Goal: Task Accomplishment & Management: Complete application form

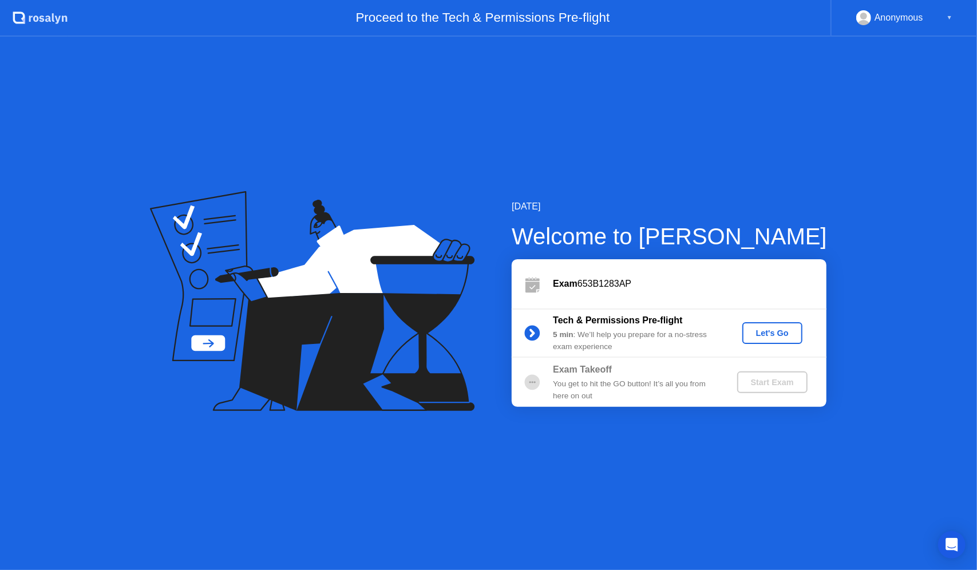
click at [758, 328] on div "Let's Go" at bounding box center [772, 332] width 51 height 9
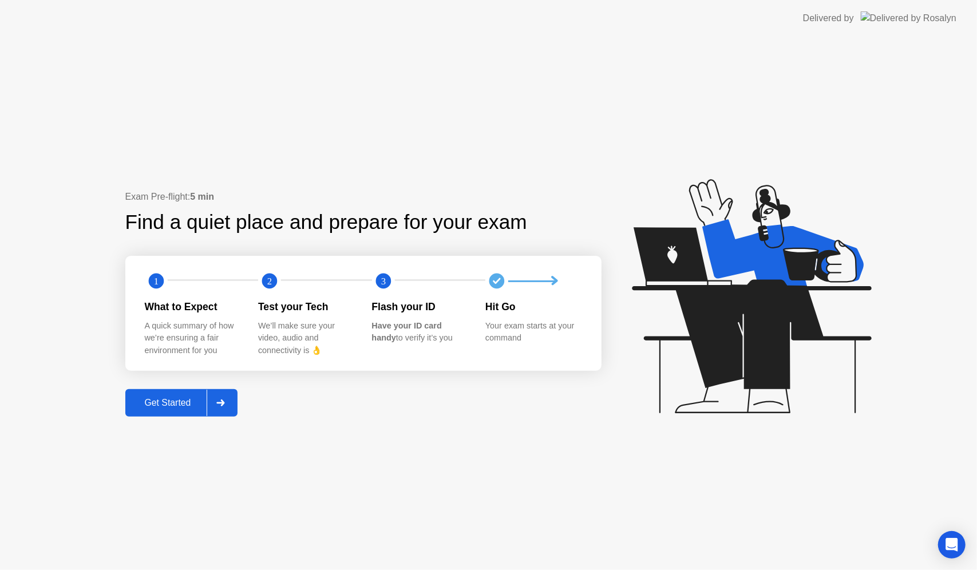
click at [197, 398] on div "Get Started" at bounding box center [168, 403] width 78 height 10
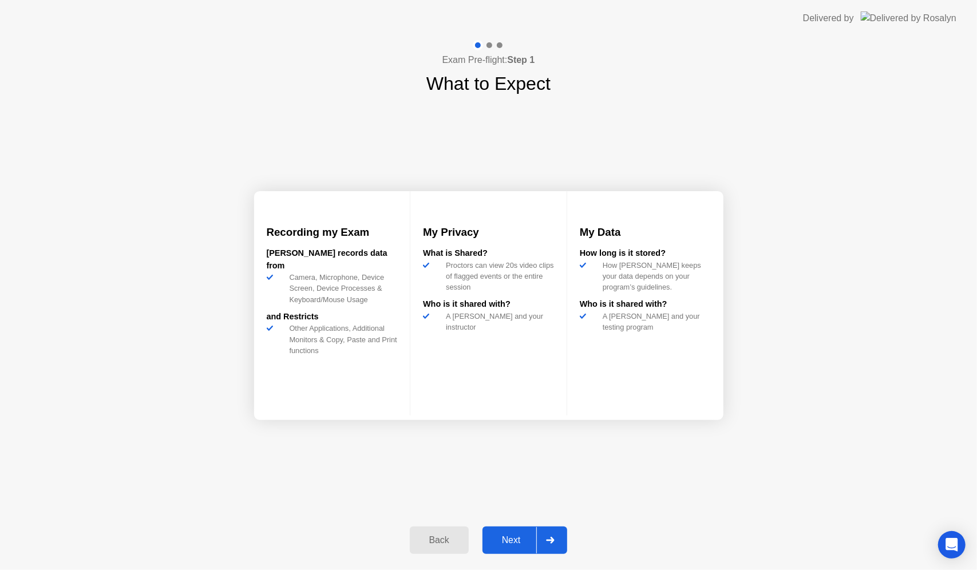
click at [521, 535] on div "Next" at bounding box center [511, 540] width 51 height 10
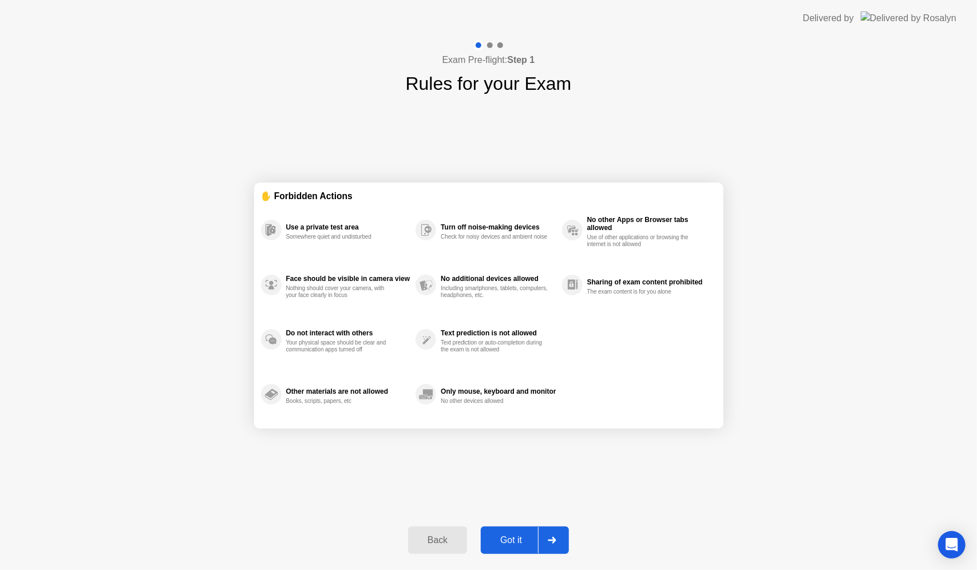
click at [540, 536] on div at bounding box center [551, 540] width 27 height 26
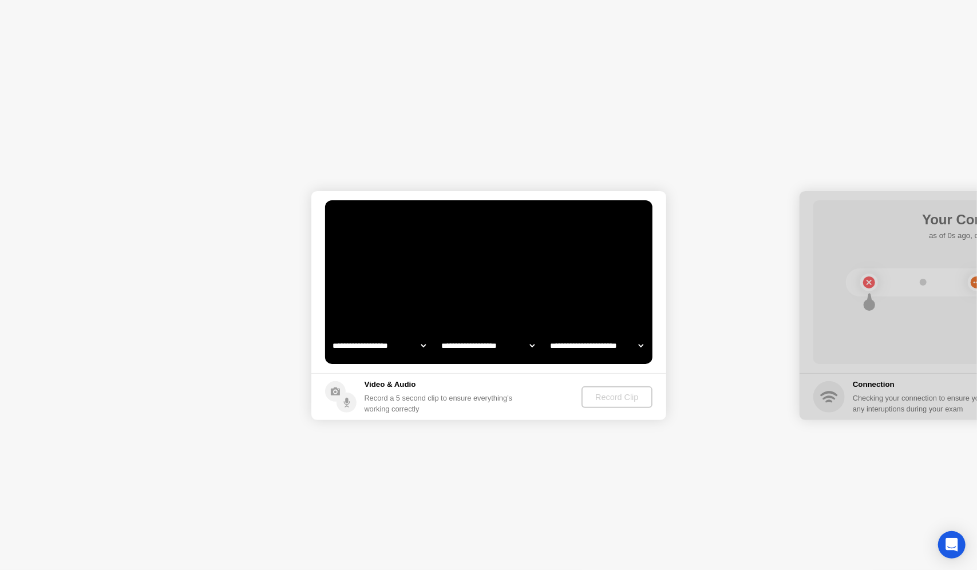
select select "**********"
select select "*******"
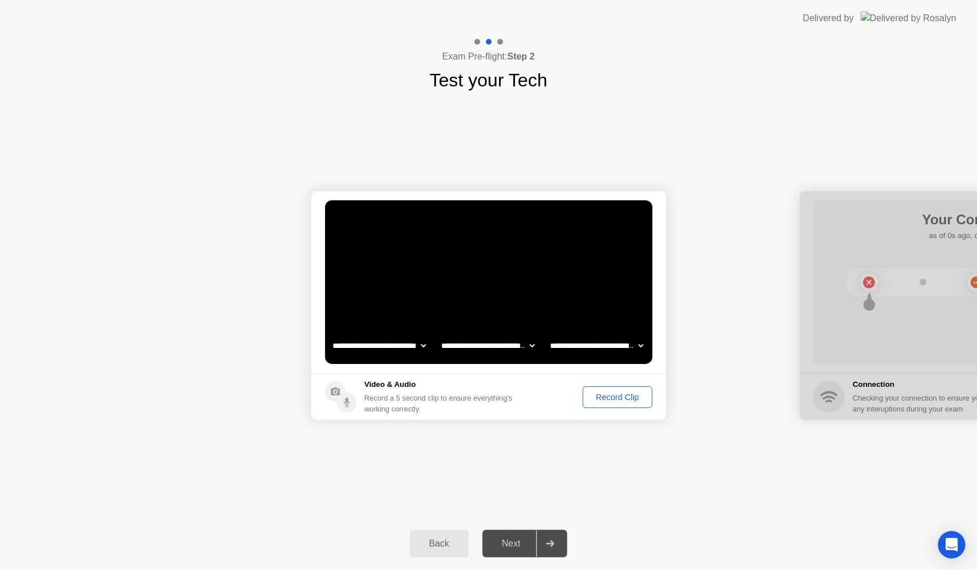
click at [602, 397] on div "Record Clip" at bounding box center [617, 397] width 61 height 9
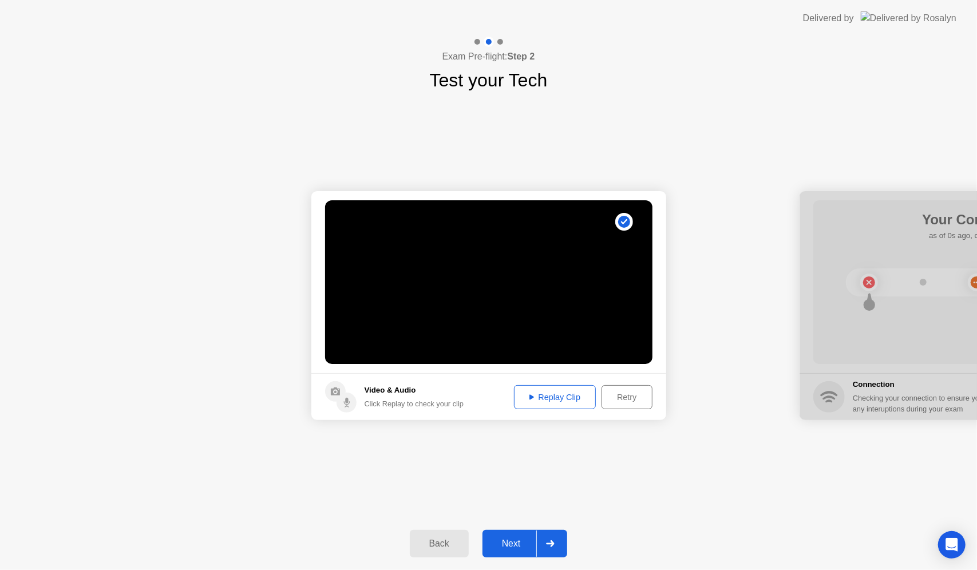
click at [573, 393] on div "Replay Clip" at bounding box center [555, 397] width 74 height 9
click at [515, 544] on div "Next" at bounding box center [511, 543] width 51 height 10
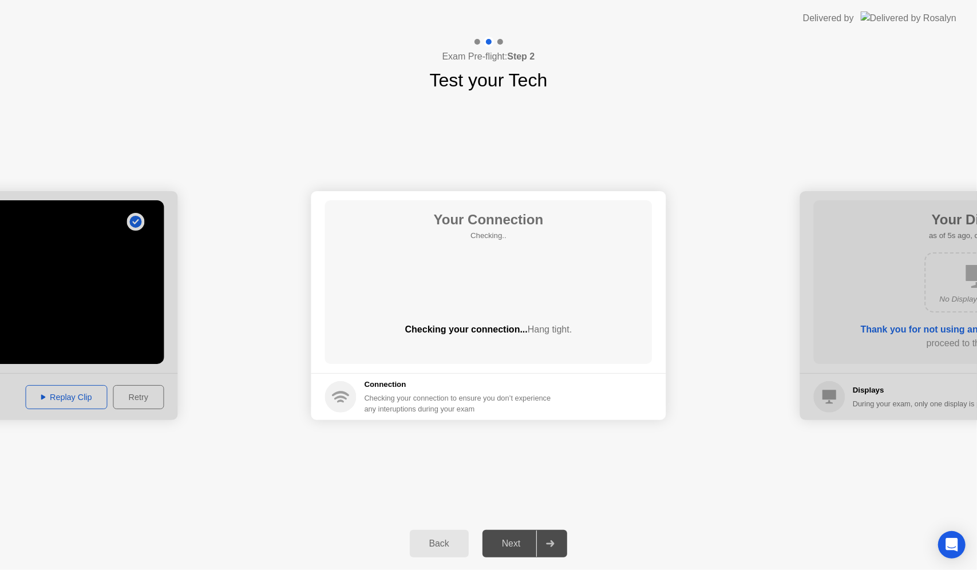
click at [478, 267] on div "Your Connection Checking.. Checking your connection... Hang tight." at bounding box center [488, 282] width 327 height 164
click at [456, 370] on main "Your Connection Checking.. Checking your connection... Hang tight." at bounding box center [488, 282] width 355 height 182
click at [520, 538] on div "Next" at bounding box center [511, 543] width 51 height 10
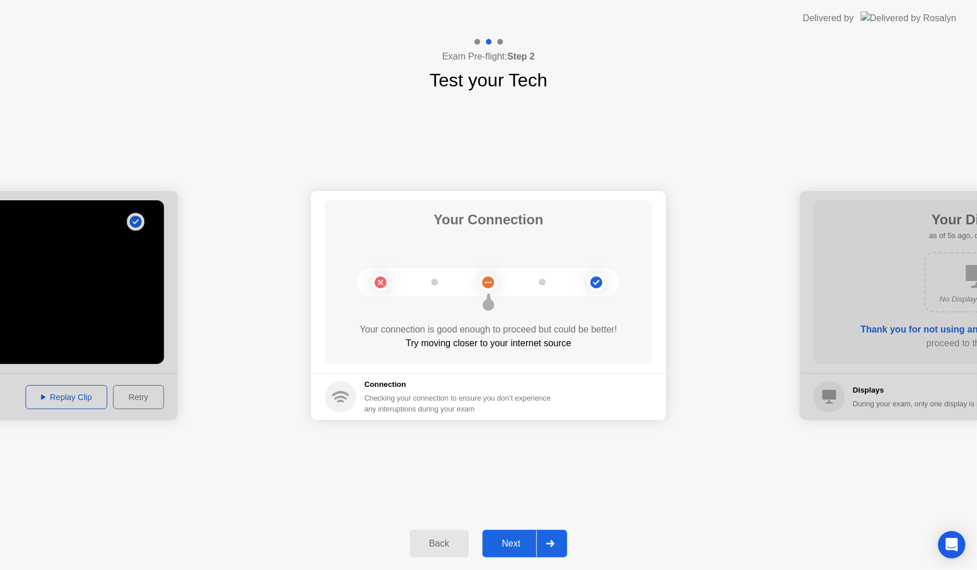
click at [520, 538] on div "Next" at bounding box center [511, 543] width 51 height 10
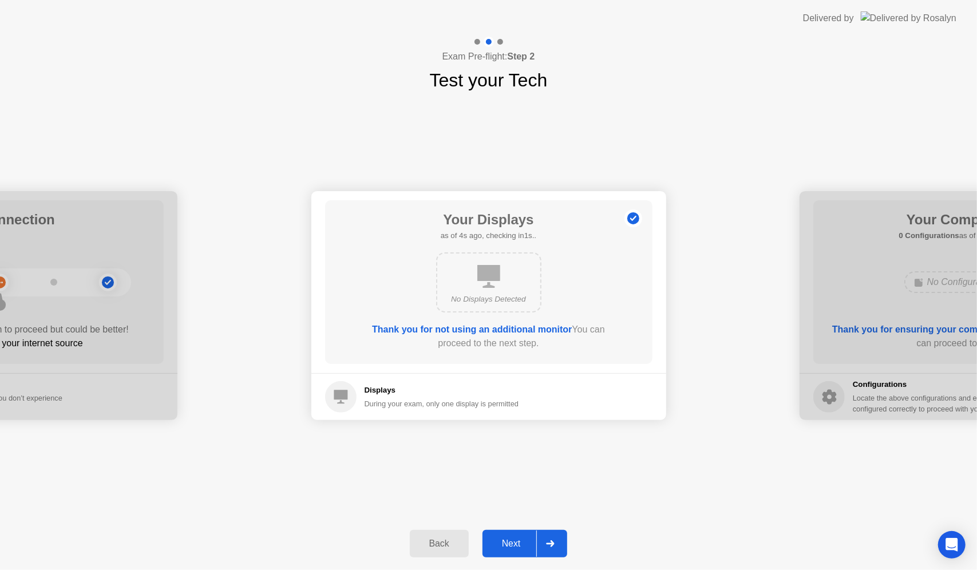
click at [520, 538] on div "Next" at bounding box center [511, 543] width 51 height 10
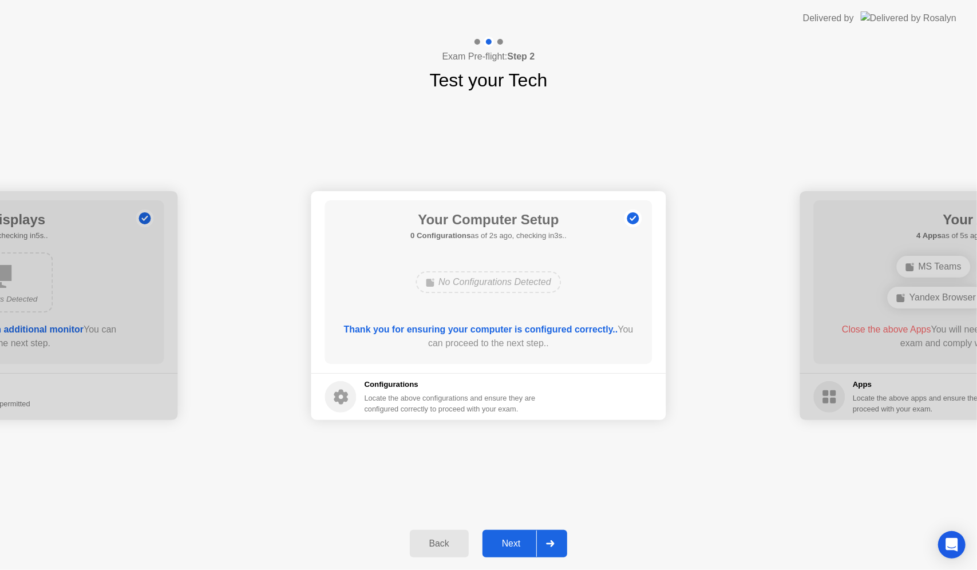
click at [447, 545] on div "Back" at bounding box center [439, 543] width 52 height 10
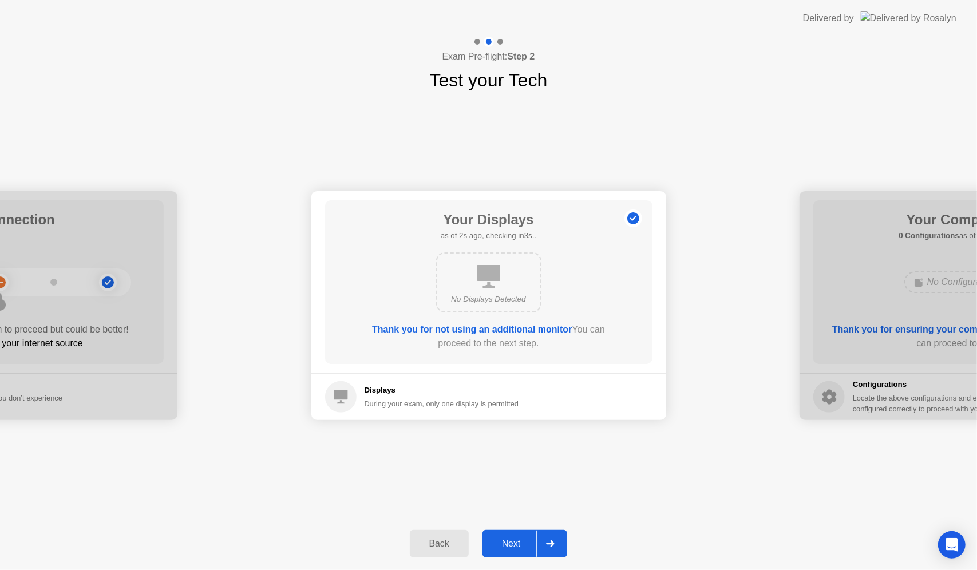
click at [501, 536] on button "Next" at bounding box center [524, 543] width 85 height 27
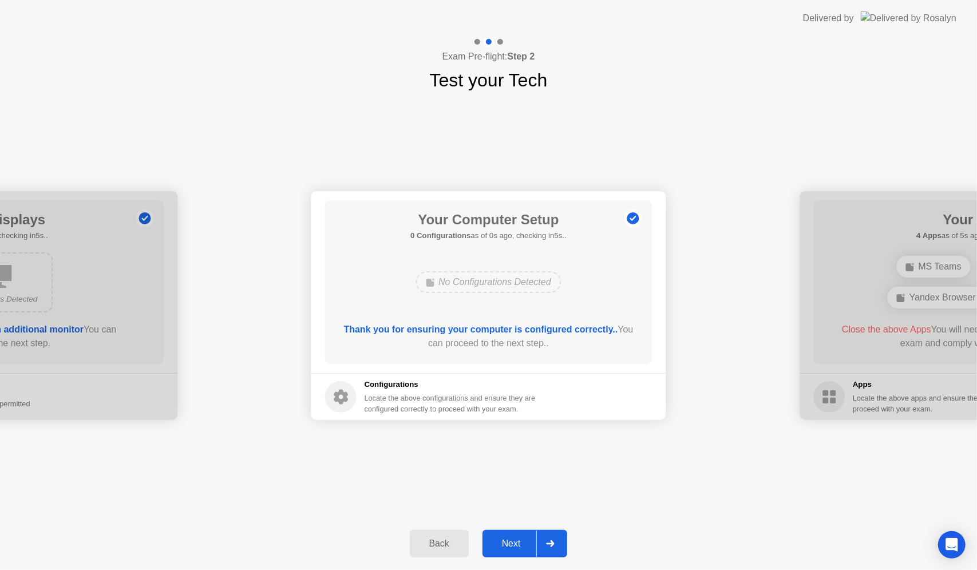
click at [501, 536] on button "Next" at bounding box center [524, 543] width 85 height 27
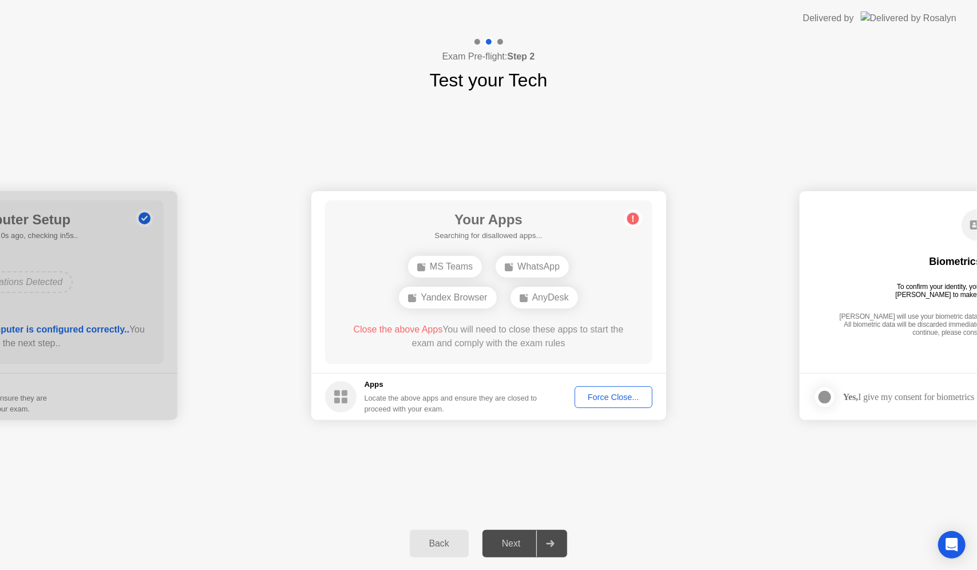
click at [594, 398] on div "Force Close..." at bounding box center [614, 397] width 70 height 9
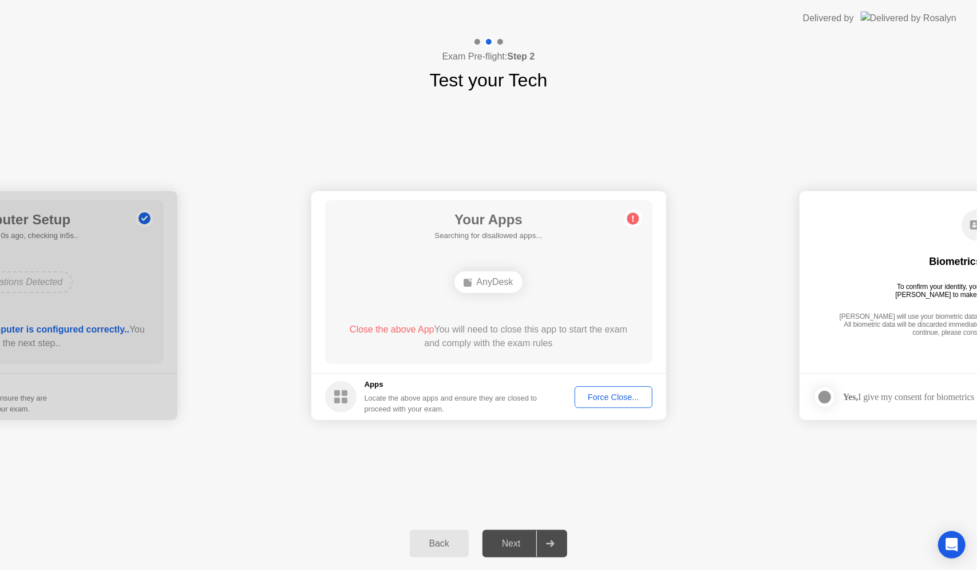
click at [596, 397] on div "Force Close..." at bounding box center [614, 397] width 70 height 9
click at [603, 394] on div "Force Close..." at bounding box center [614, 397] width 70 height 9
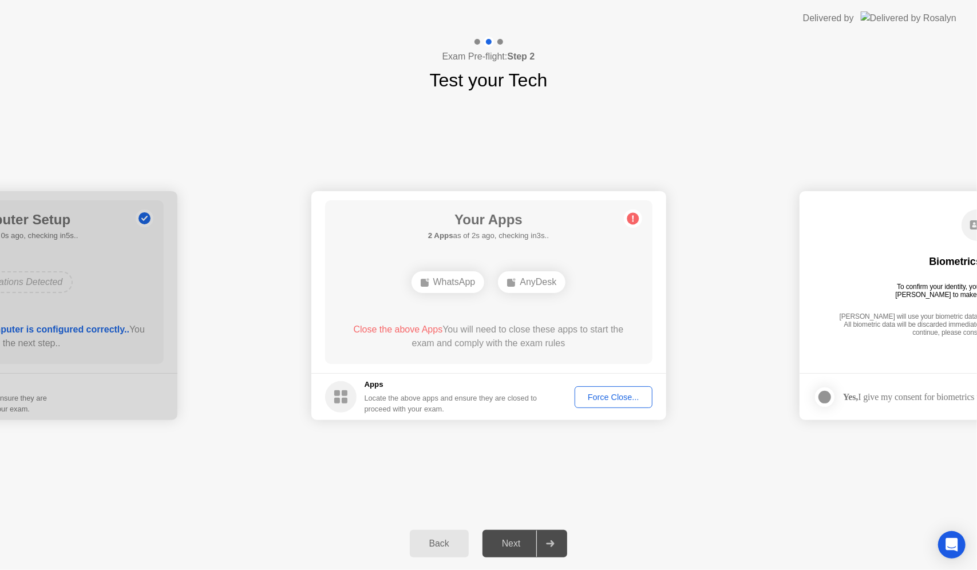
click at [613, 399] on div "Force Close..." at bounding box center [614, 397] width 70 height 9
click at [633, 219] on circle at bounding box center [633, 219] width 12 height 12
click at [597, 393] on div "Force Close..." at bounding box center [614, 397] width 70 height 9
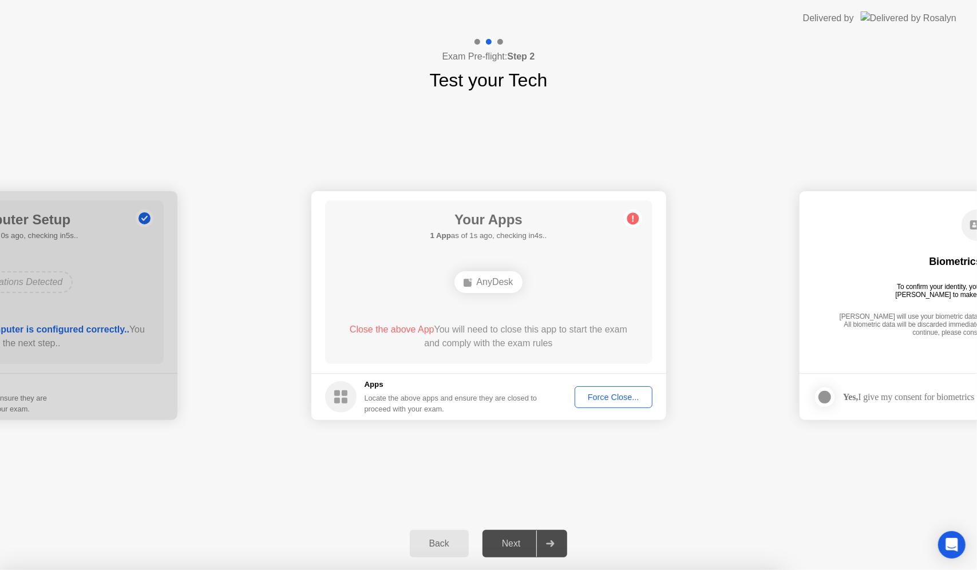
click at [537, 549] on div at bounding box center [549, 543] width 27 height 26
drag, startPoint x: 546, startPoint y: 548, endPoint x: 495, endPoint y: 544, distance: 51.1
drag, startPoint x: 495, startPoint y: 544, endPoint x: 393, endPoint y: 327, distance: 239.1
click at [393, 327] on div "**********" at bounding box center [488, 303] width 977 height 533
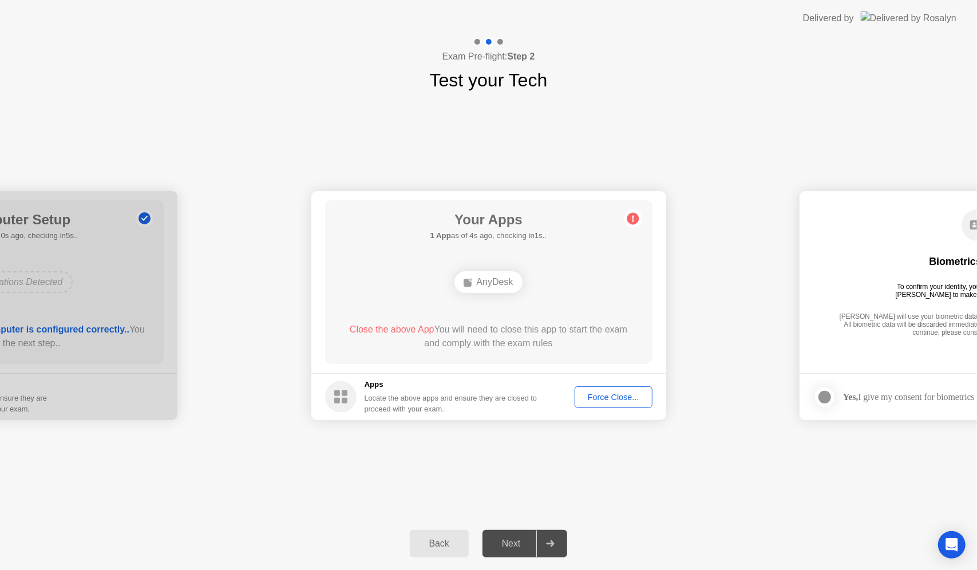
click at [393, 327] on span "Close the above App" at bounding box center [392, 329] width 85 height 10
click at [604, 397] on div "Force Close..." at bounding box center [614, 397] width 70 height 9
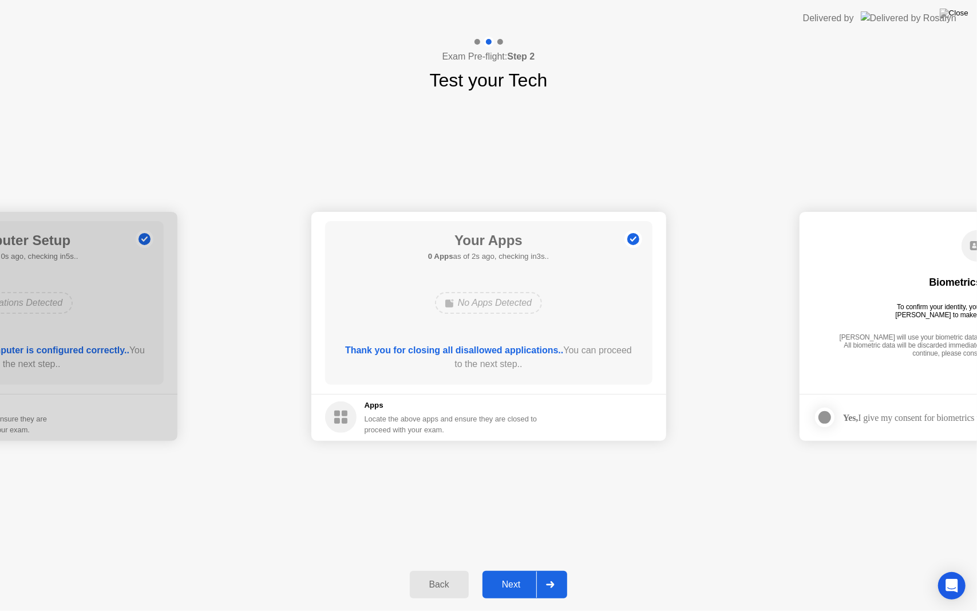
click at [510, 569] on div "Next" at bounding box center [511, 584] width 51 height 10
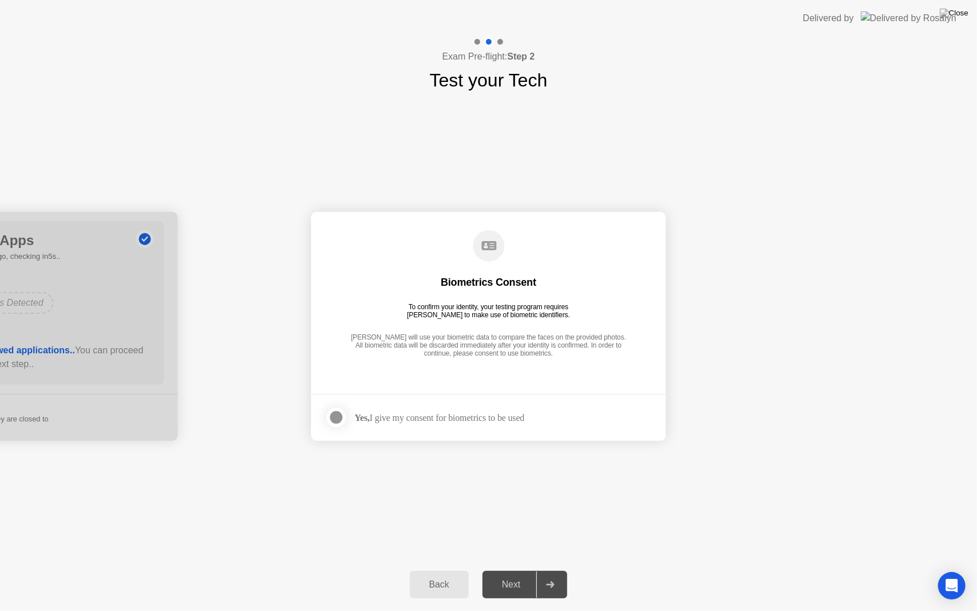
click at [336, 417] on div at bounding box center [337, 417] width 14 height 14
click at [522, 569] on div "Next" at bounding box center [511, 584] width 51 height 10
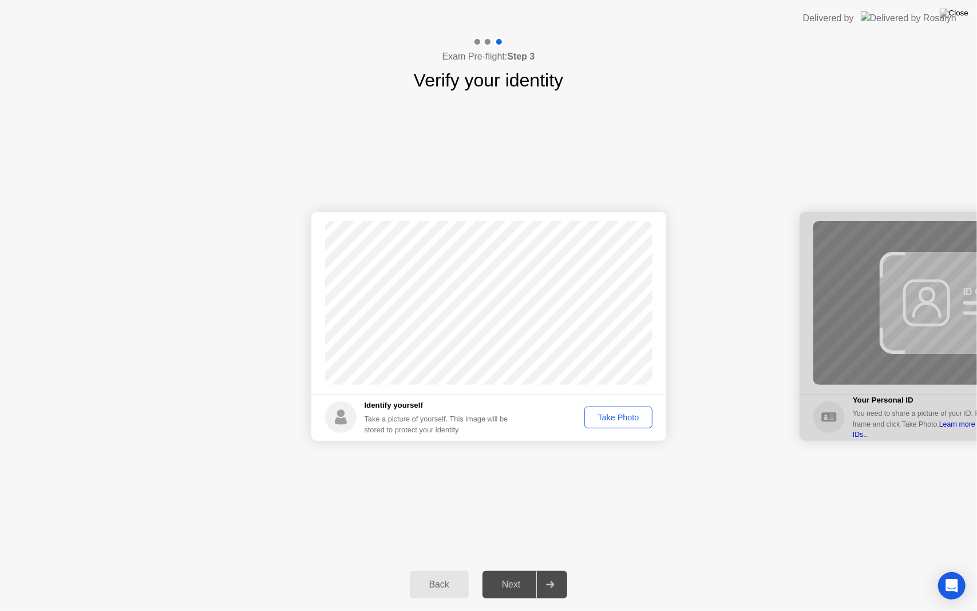
click at [522, 569] on div "Next" at bounding box center [511, 584] width 51 height 10
click at [628, 415] on div "Take Photo" at bounding box center [618, 417] width 60 height 9
click at [628, 415] on div "Retake" at bounding box center [626, 417] width 45 height 9
click at [628, 415] on div "Take Photo" at bounding box center [618, 417] width 60 height 9
click at [500, 569] on div "Next" at bounding box center [511, 584] width 51 height 10
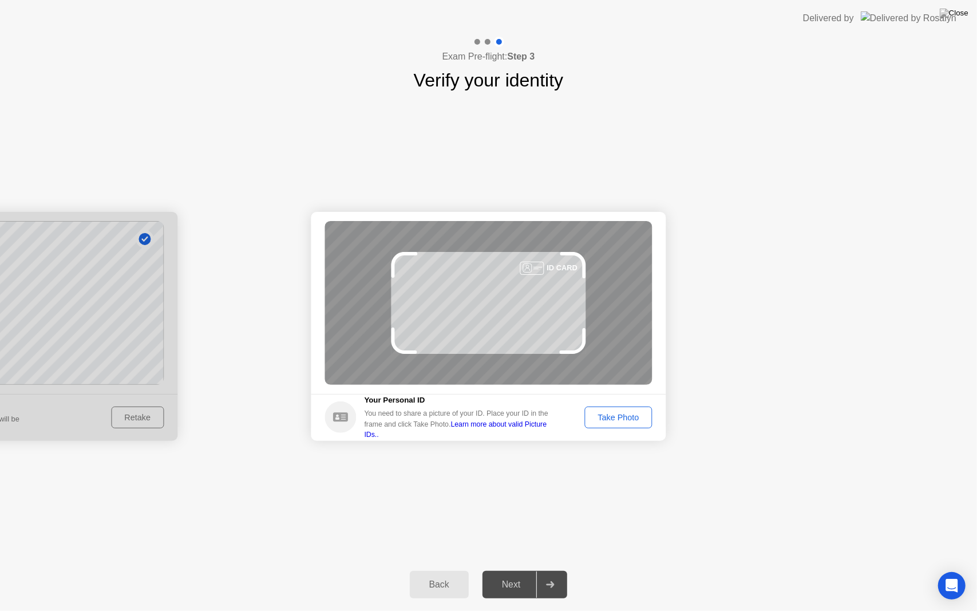
click at [628, 421] on div "Take Photo" at bounding box center [618, 417] width 60 height 9
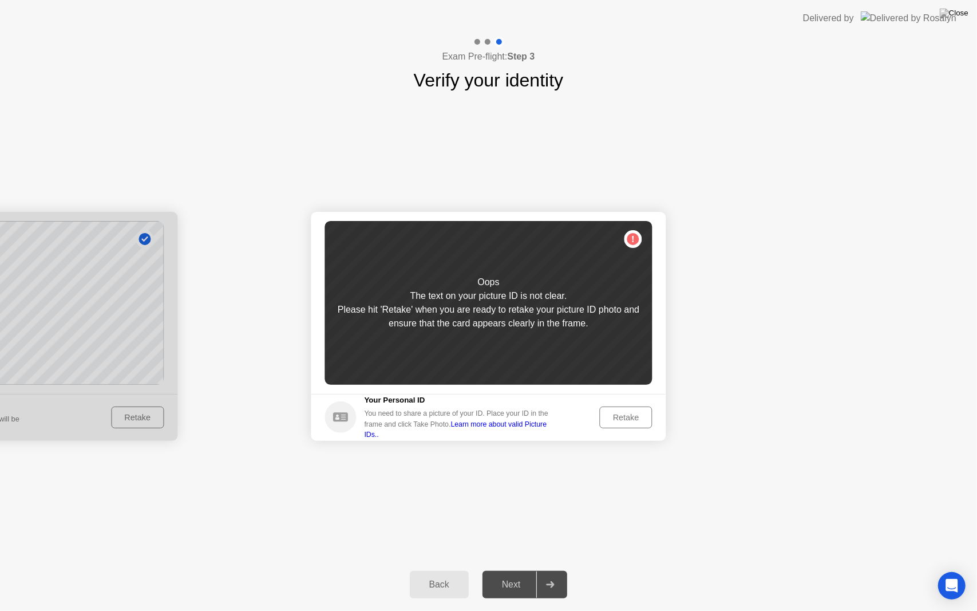
click at [631, 414] on div "Retake" at bounding box center [626, 417] width 45 height 9
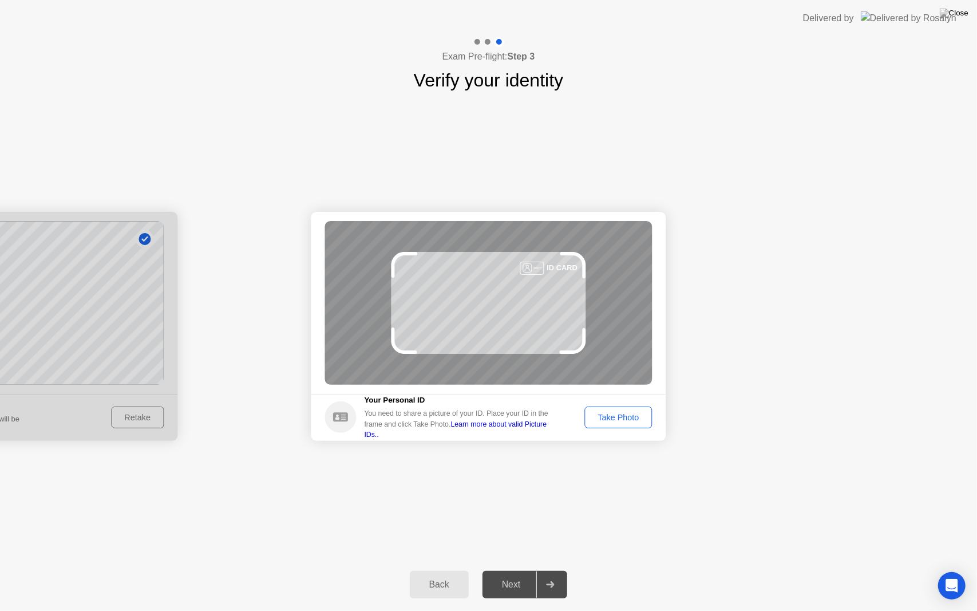
click at [639, 419] on div "Take Photo" at bounding box center [618, 417] width 60 height 9
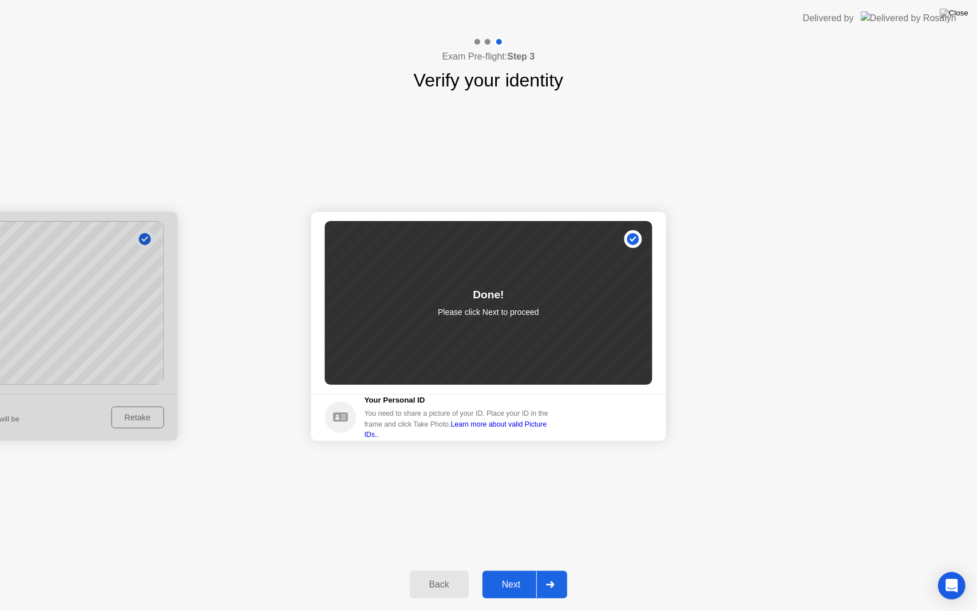
click at [533, 569] on div "Next" at bounding box center [511, 584] width 51 height 10
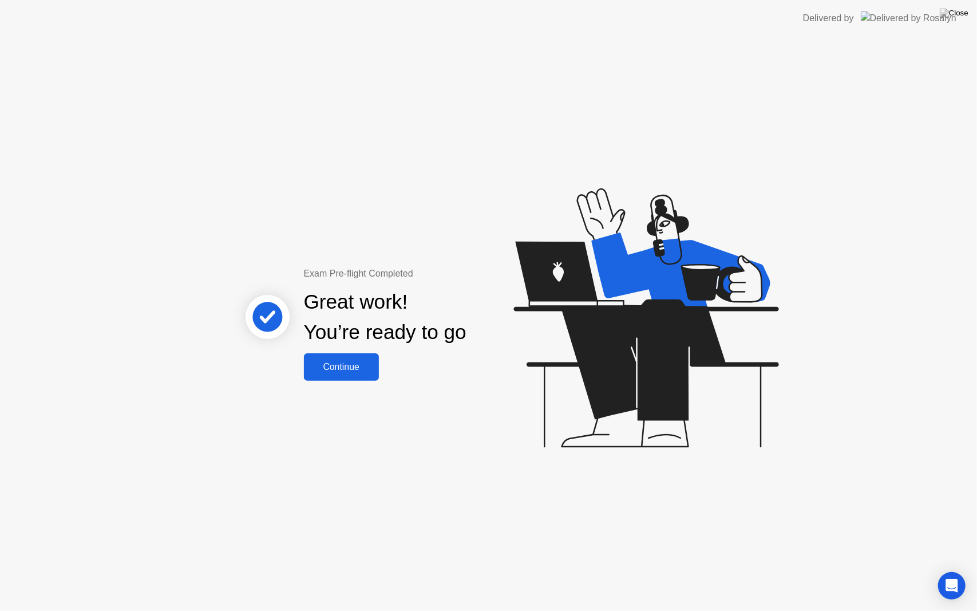
click at [344, 364] on div "Continue" at bounding box center [341, 367] width 68 height 10
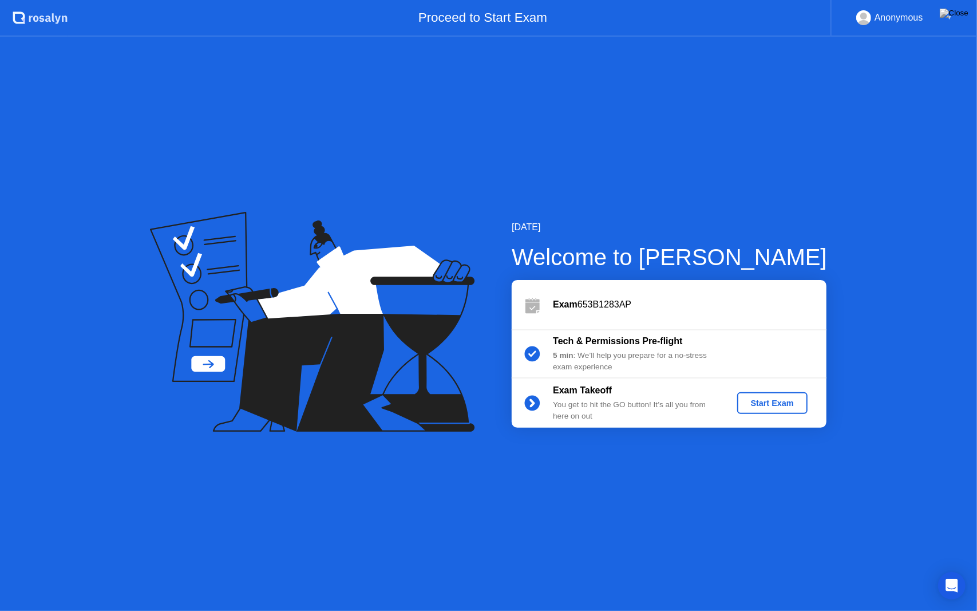
click at [780, 398] on div "Start Exam" at bounding box center [772, 402] width 61 height 9
